Goal: Communication & Community: Answer question/provide support

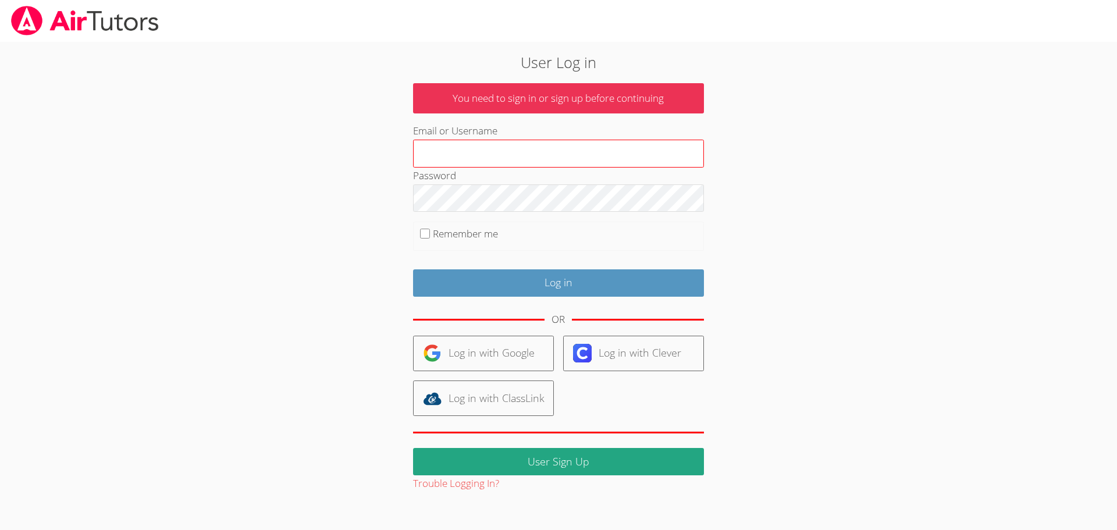
click at [558, 154] on input "Email or Username" at bounding box center [558, 154] width 291 height 28
type input "amy.herndon@ectorcountyisd.org"
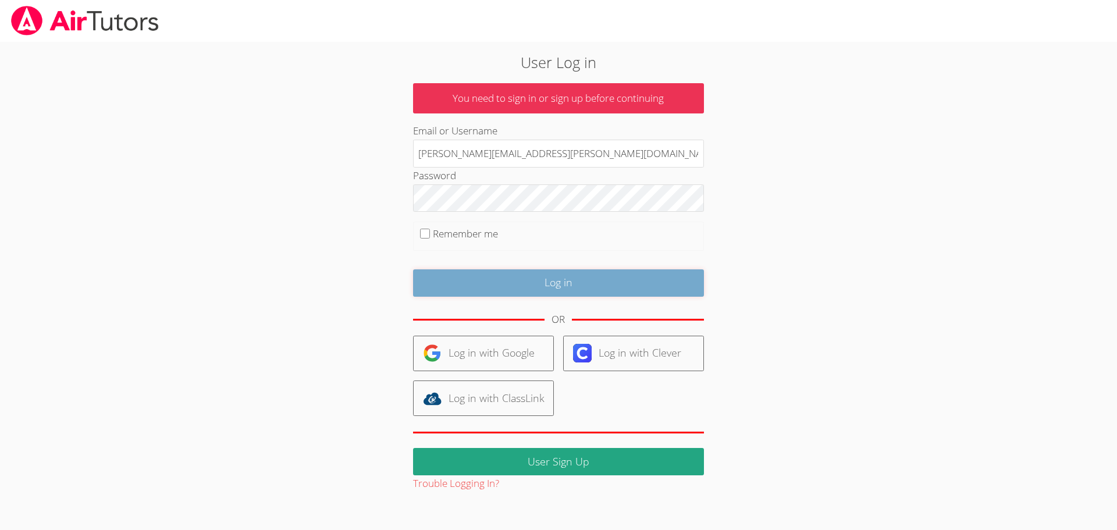
click at [524, 282] on input "Log in" at bounding box center [558, 282] width 291 height 27
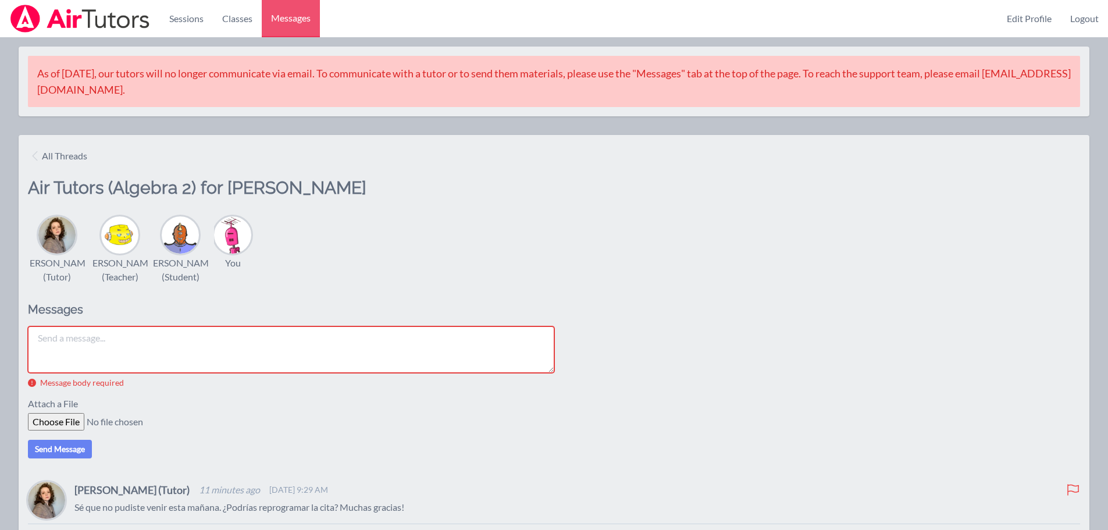
click at [173, 371] on textarea at bounding box center [291, 349] width 527 height 47
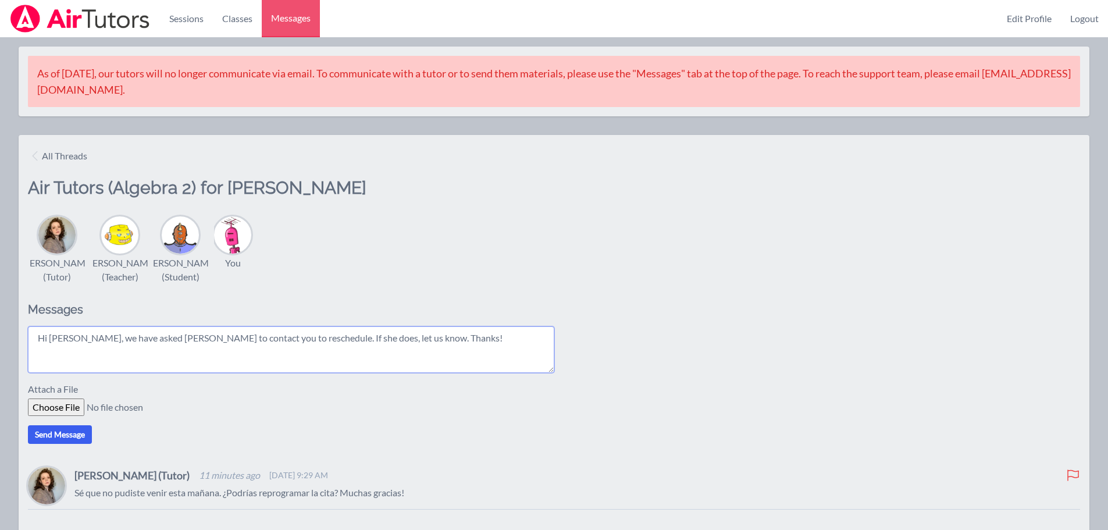
type textarea "Hi [PERSON_NAME], we have asked [PERSON_NAME] to contact you to reschedule. If …"
click at [70, 444] on button "Send Message" at bounding box center [60, 434] width 64 height 19
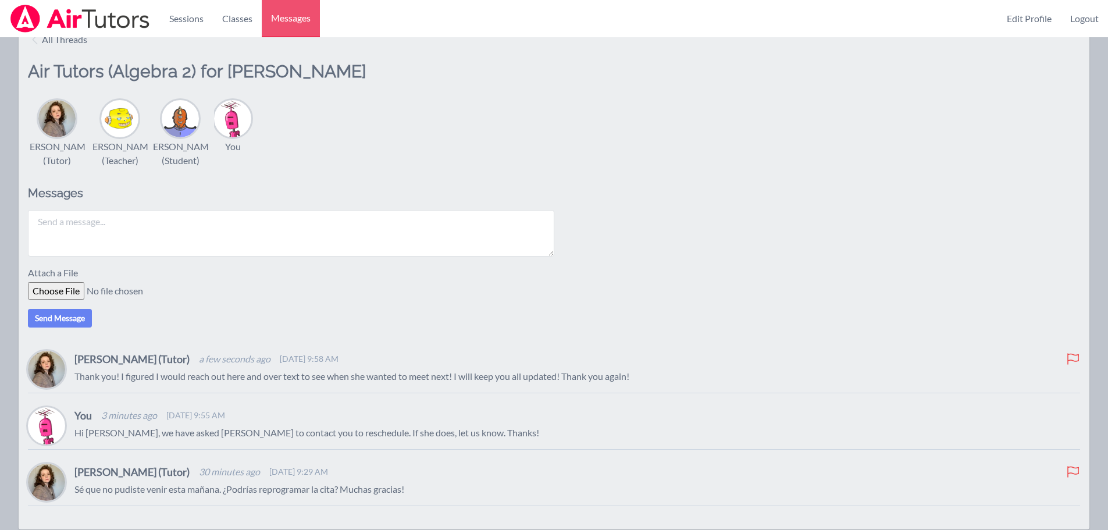
scroll to position [58, 0]
